Goal: Information Seeking & Learning: Learn about a topic

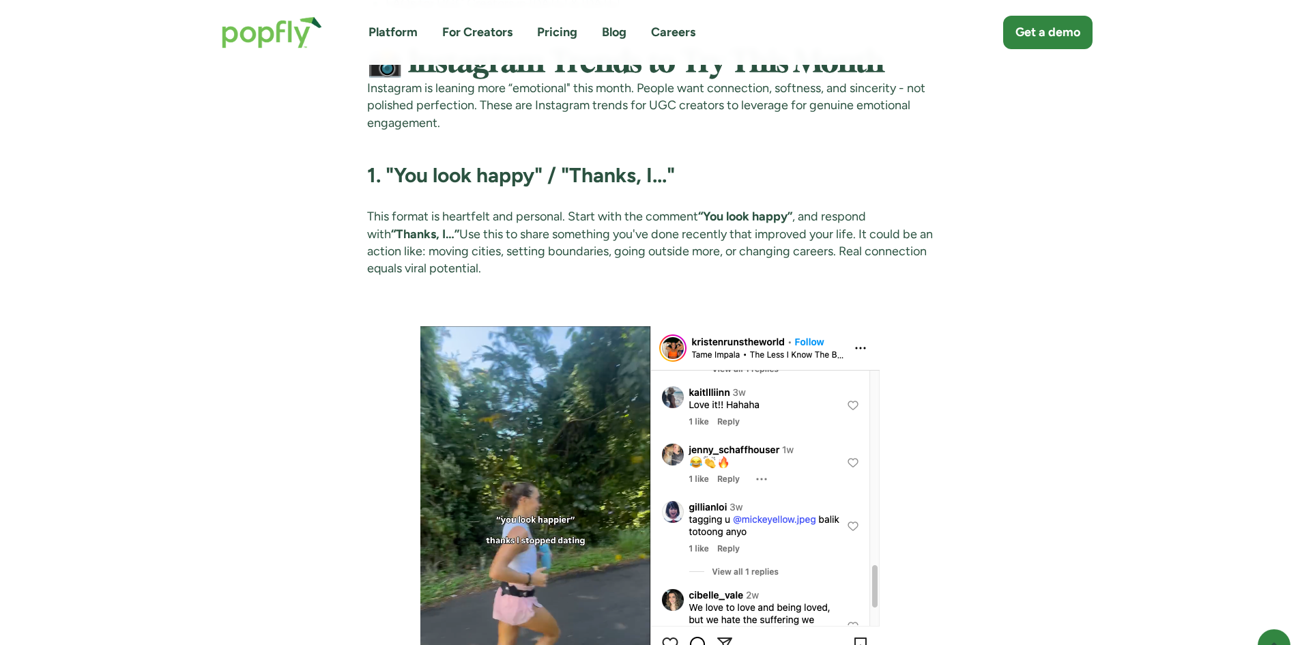
scroll to position [2320, 0]
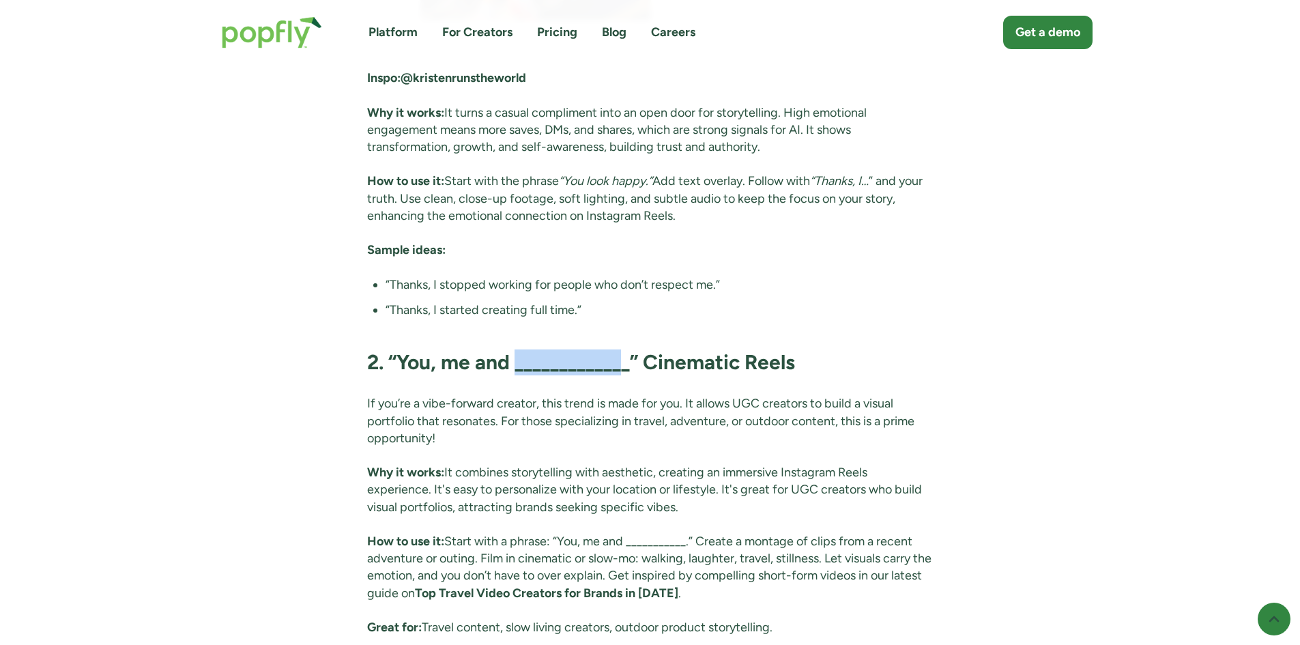
drag, startPoint x: 515, startPoint y: 379, endPoint x: 626, endPoint y: 376, distance: 110.6
click at [626, 375] on strong "2. “You, me and _____________” Cinematic Reels" at bounding box center [581, 361] width 428 height 25
click at [642, 375] on strong "2. “You, me and _____________” Cinematic Reels" at bounding box center [581, 361] width 428 height 25
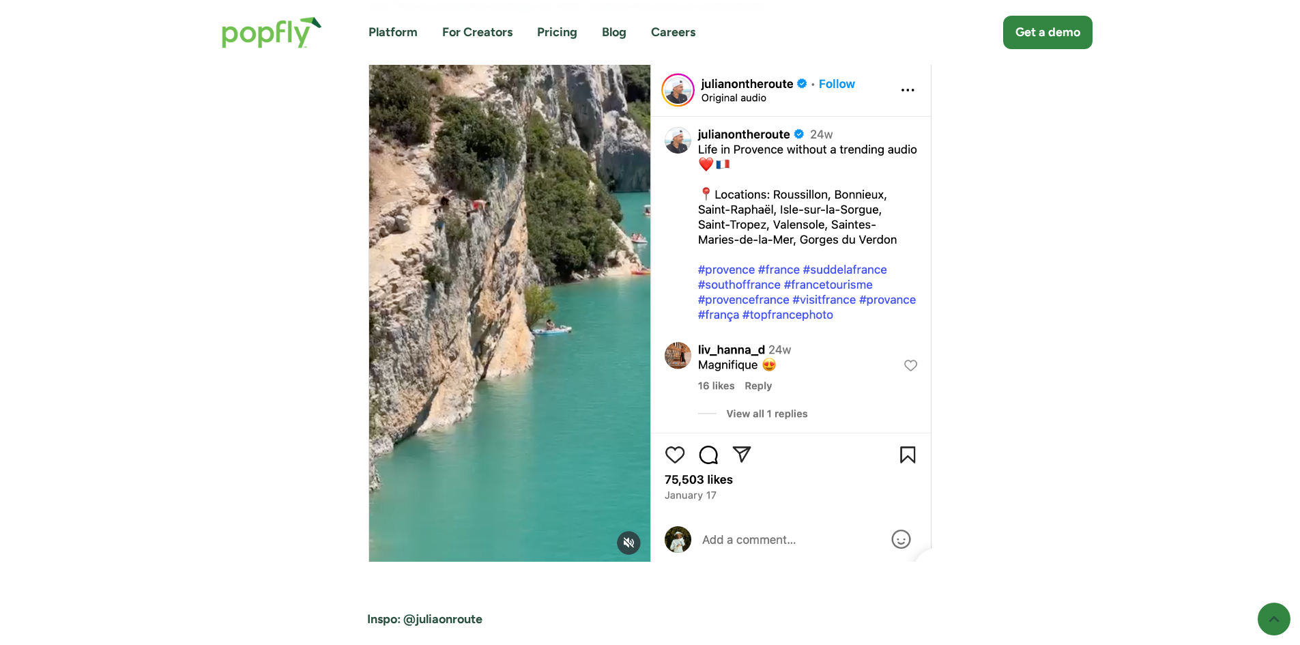
scroll to position [3547, 0]
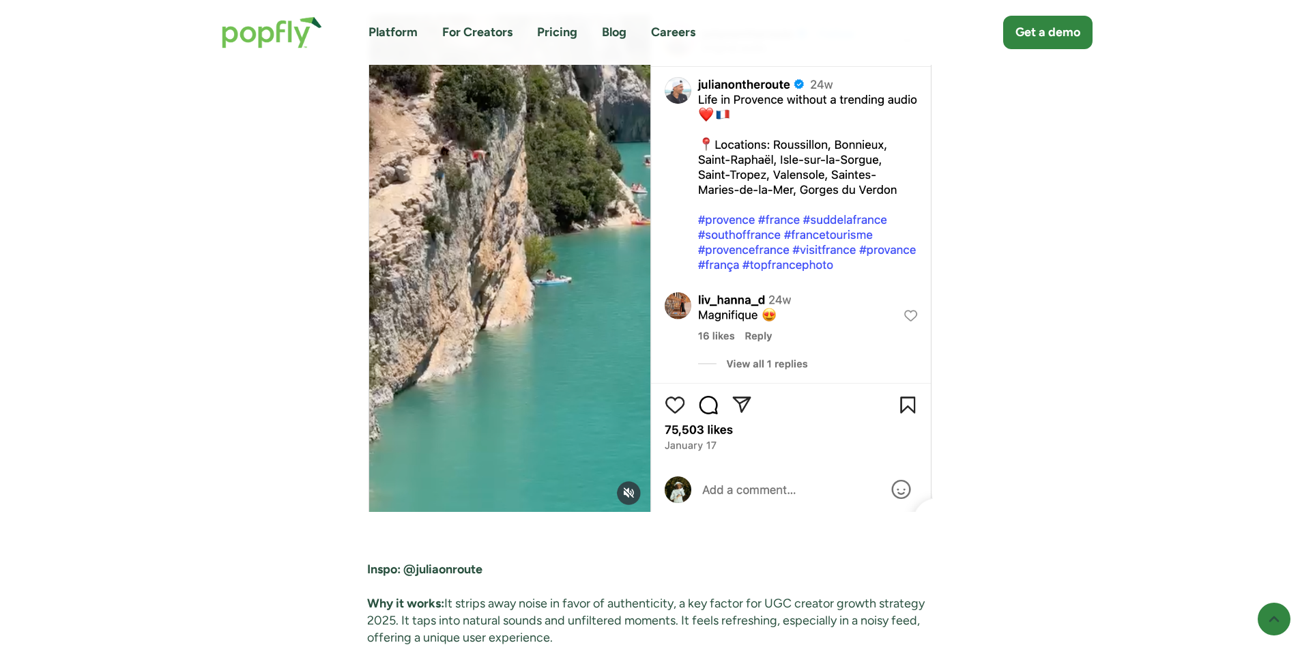
click at [631, 510] on img at bounding box center [650, 262] width 566 height 497
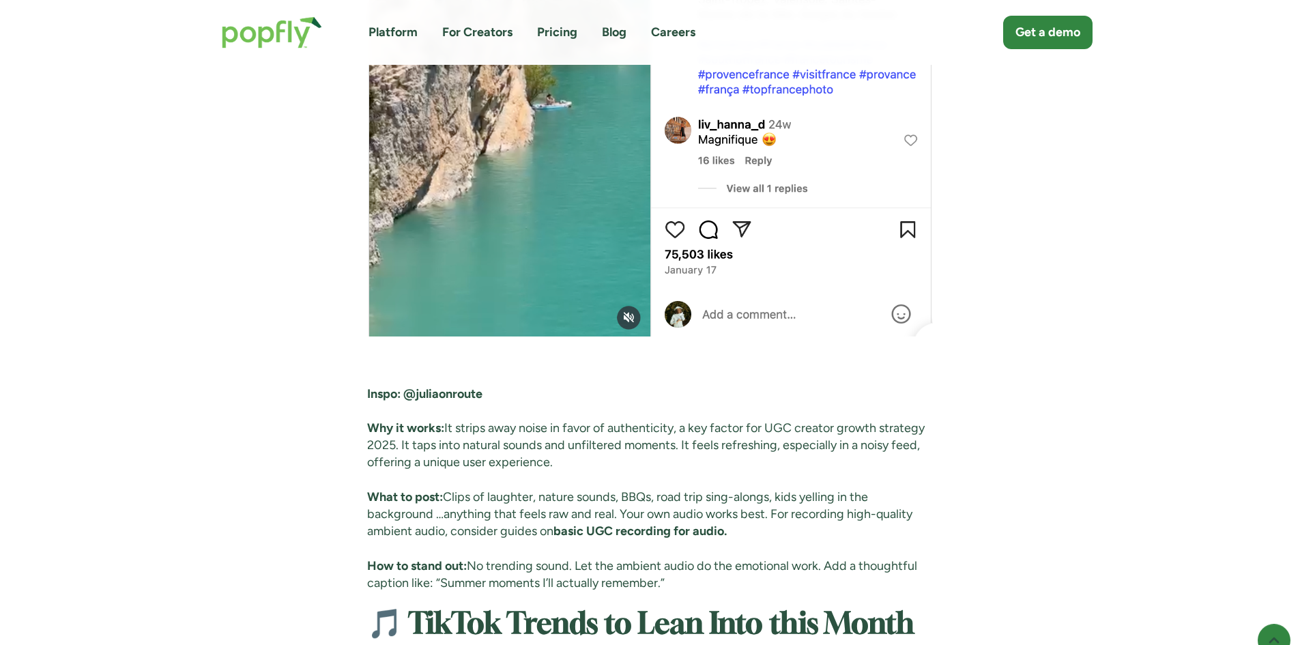
scroll to position [3957, 0]
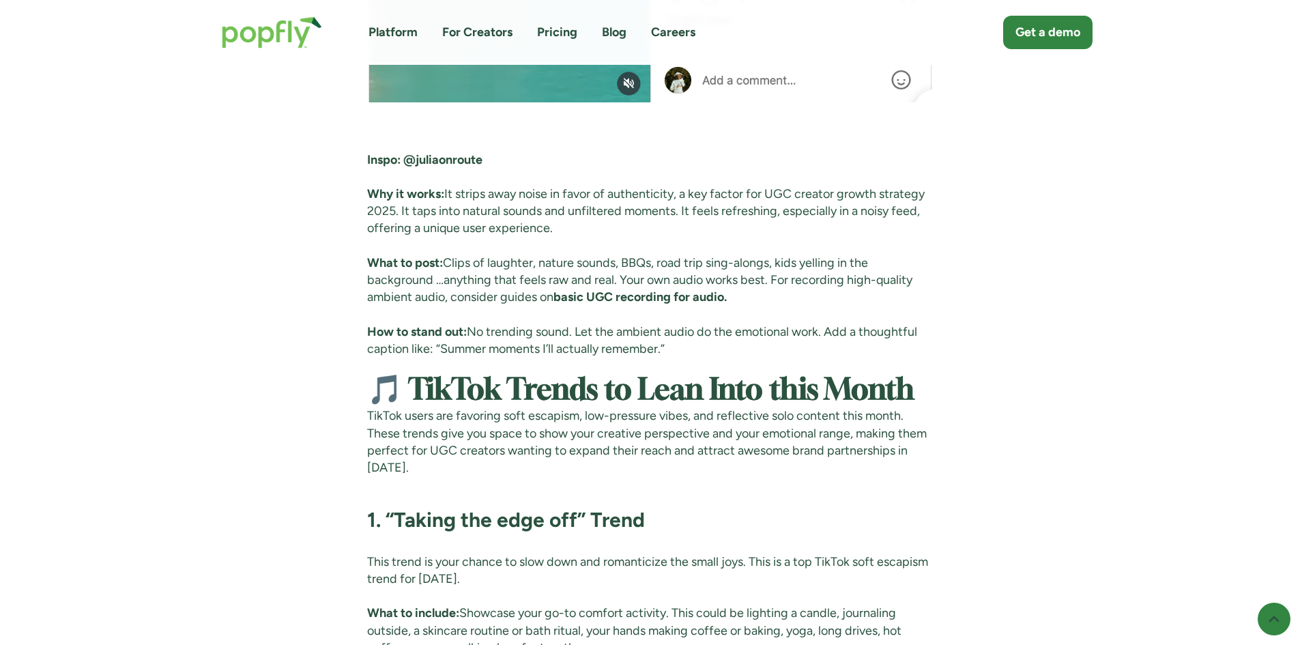
drag, startPoint x: 641, startPoint y: 249, endPoint x: 354, endPoint y: 216, distance: 288.4
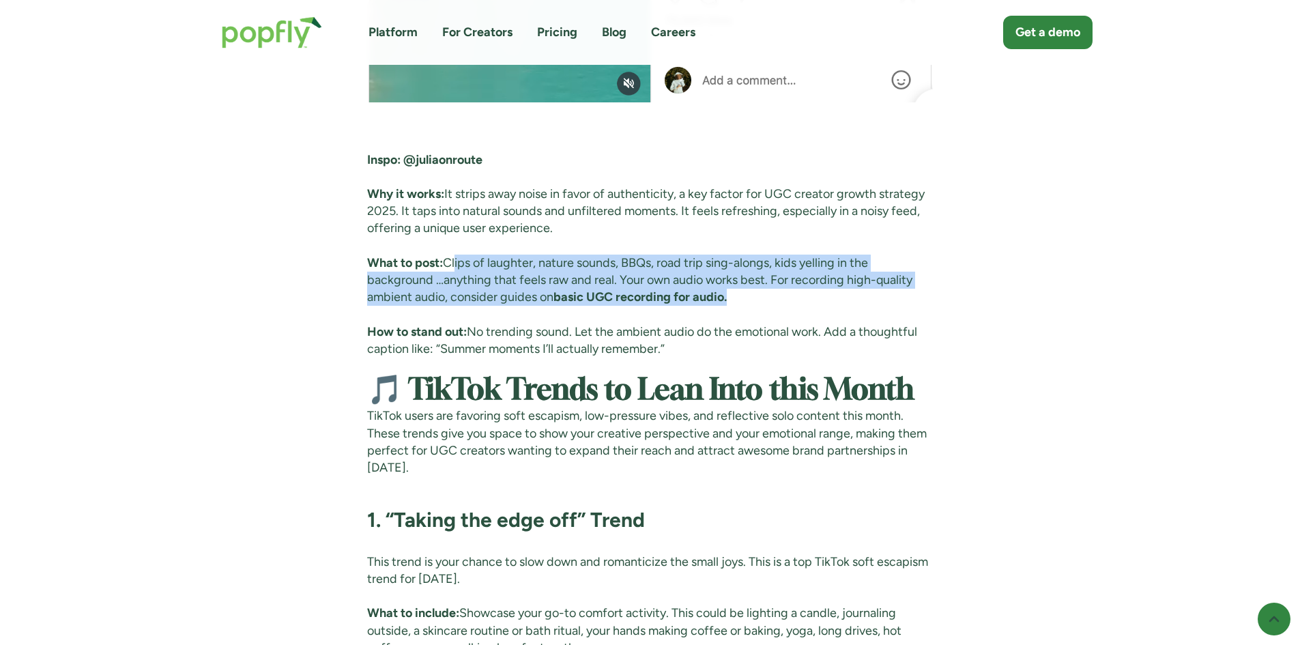
drag, startPoint x: 452, startPoint y: 275, endPoint x: 737, endPoint y: 313, distance: 287.7
click at [737, 306] on p "What to post: Clips of laughter, nature sounds, BBQs, road trip sing-alongs, ki…" at bounding box center [650, 280] width 566 height 52
click at [761, 306] on p "What to post: Clips of laughter, nature sounds, BBQs, road trip sing-alongs, ki…" at bounding box center [650, 280] width 566 height 52
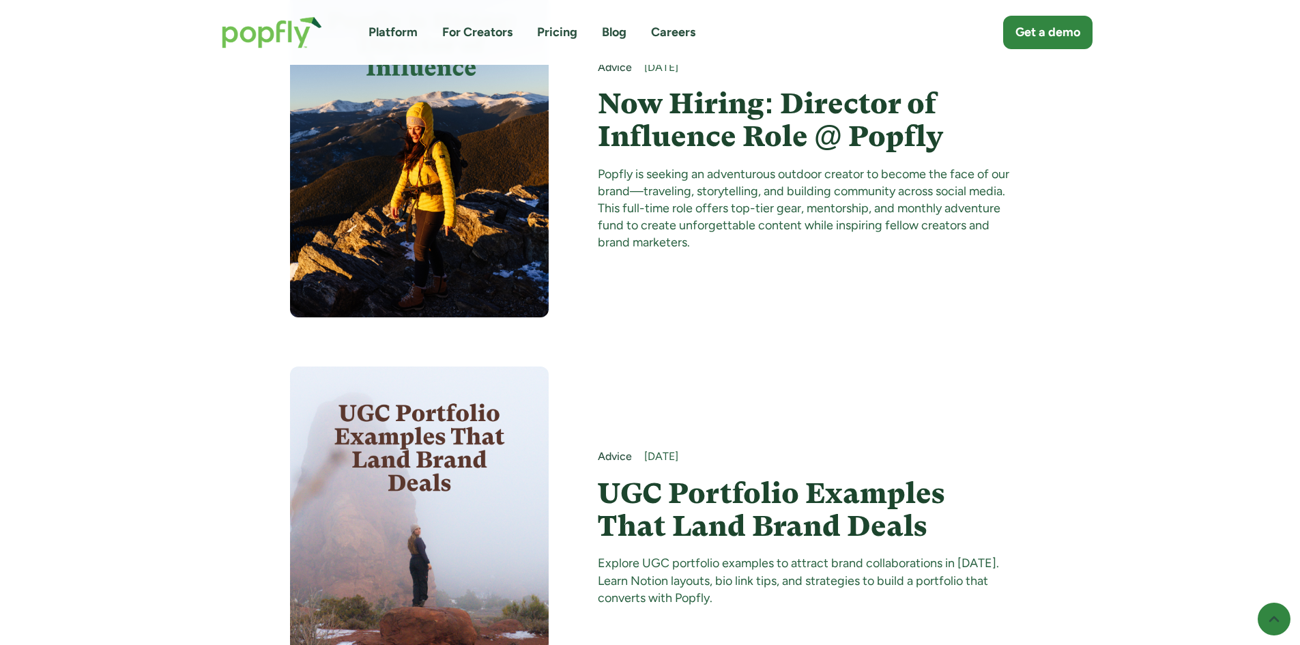
scroll to position [8050, 0]
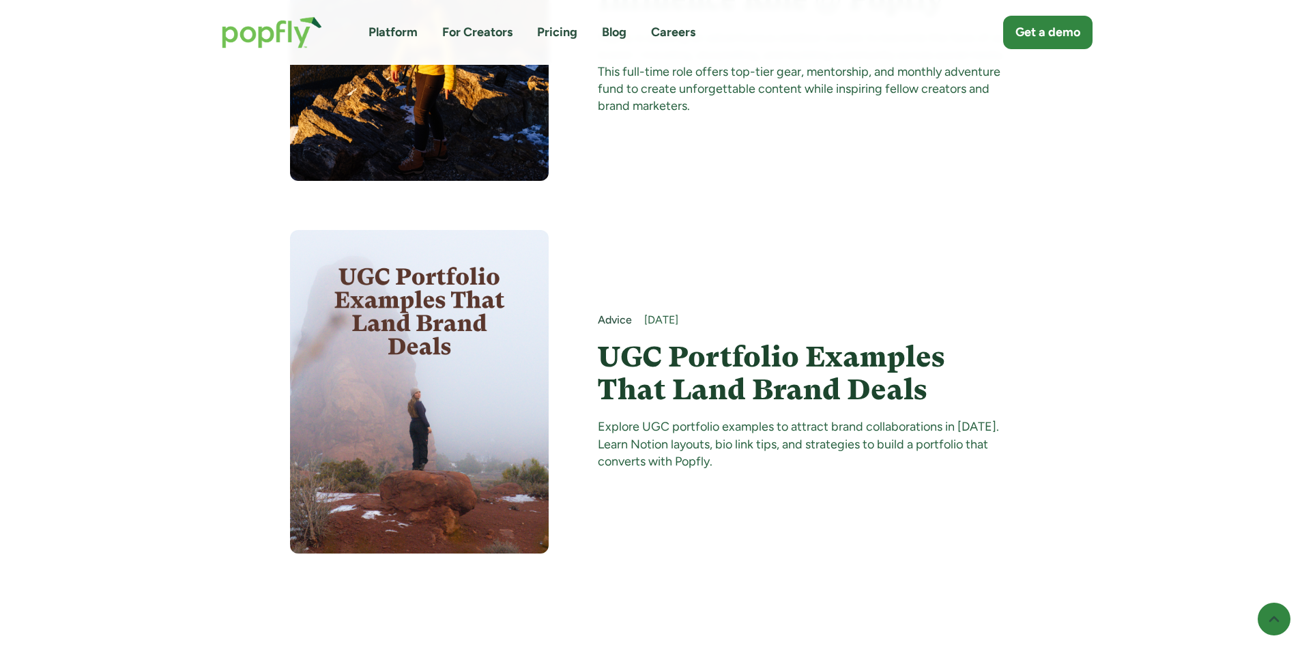
click at [668, 407] on h4 "UGC Portfolio Examples That Land Brand Deals" at bounding box center [804, 373] width 412 height 66
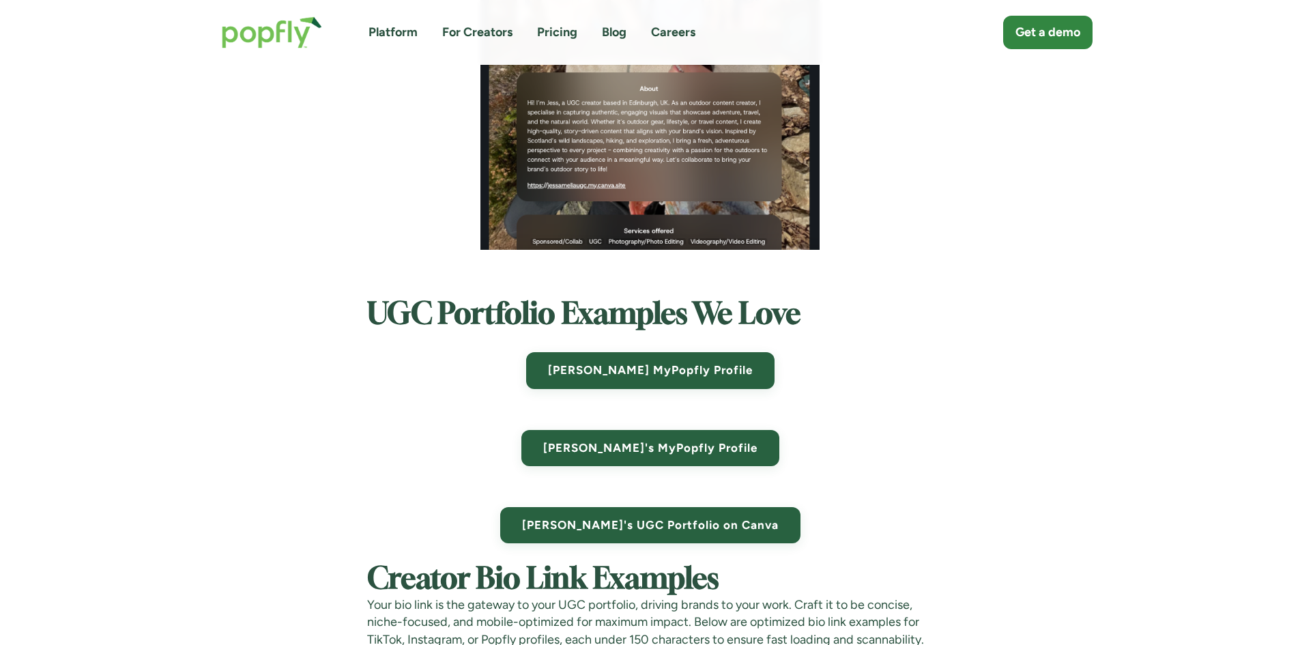
scroll to position [5731, 0]
